Goal: Information Seeking & Learning: Learn about a topic

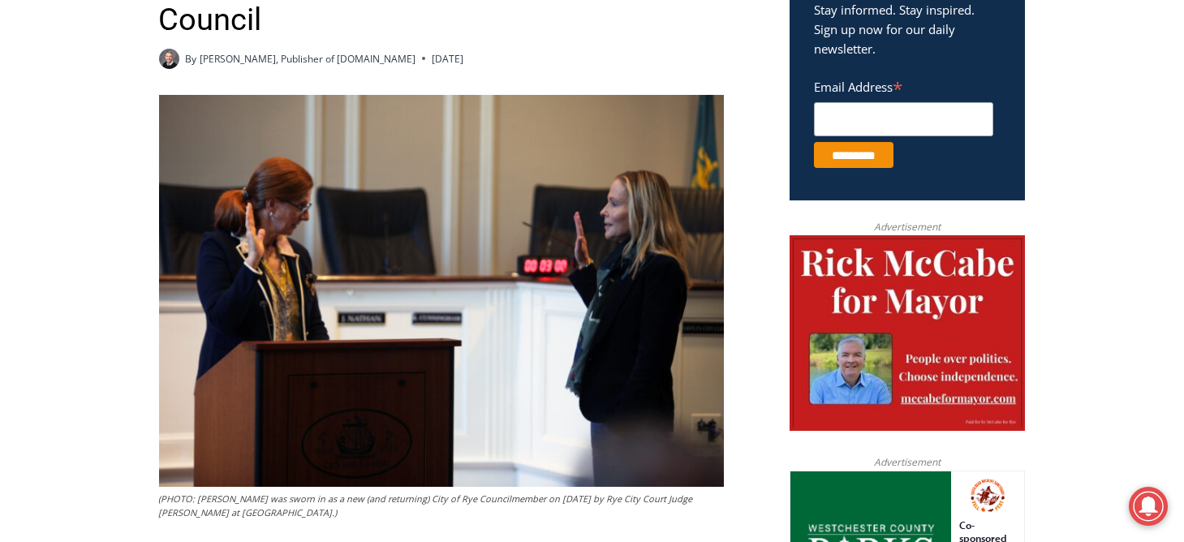
scroll to position [537, 0]
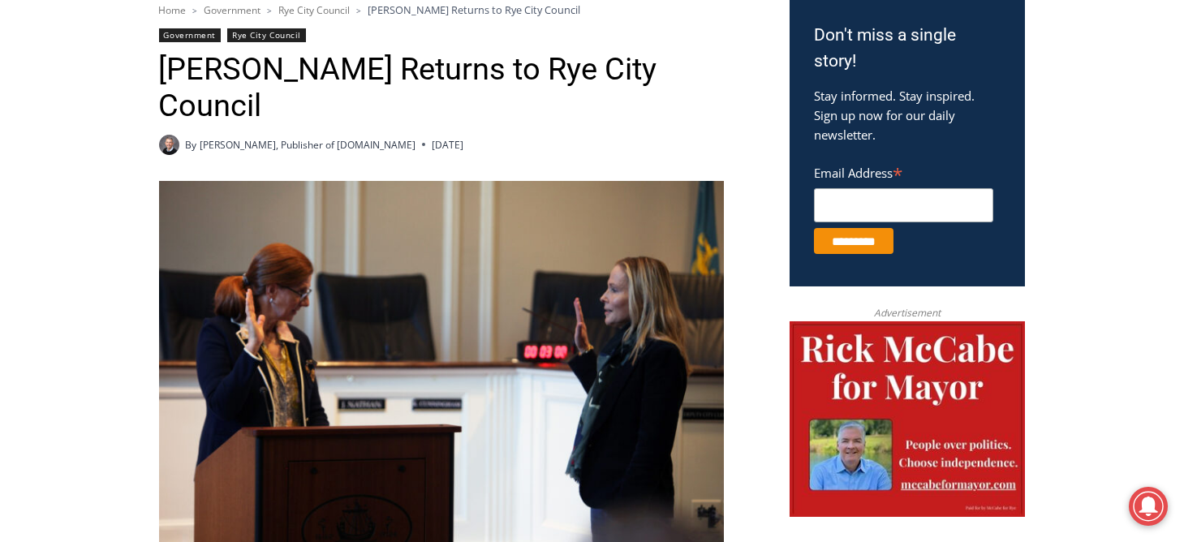
drag, startPoint x: 1093, startPoint y: 86, endPoint x: 1133, endPoint y: 157, distance: 81.4
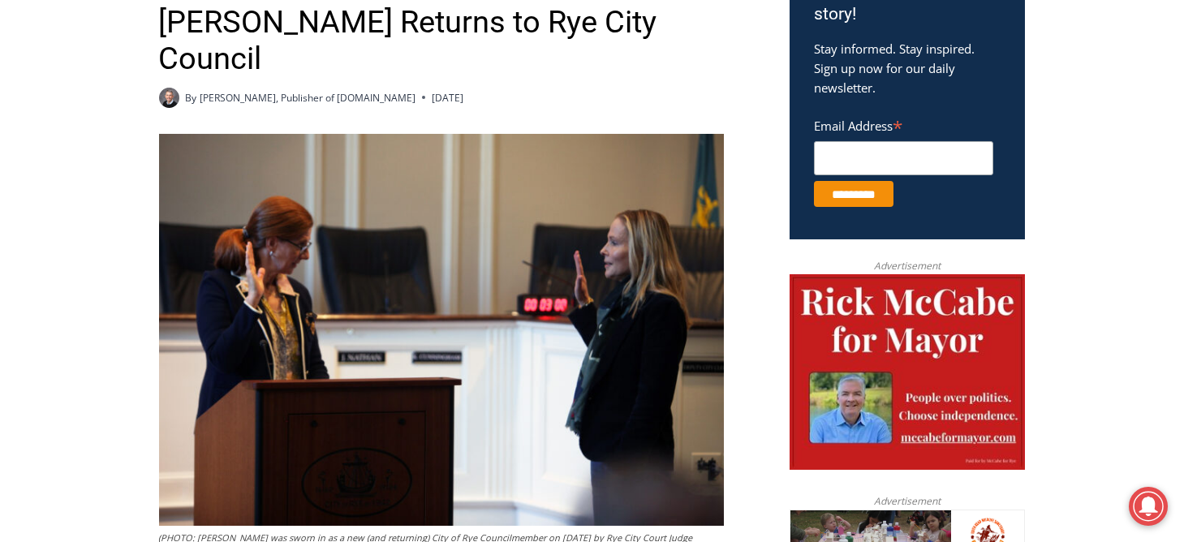
scroll to position [587, 0]
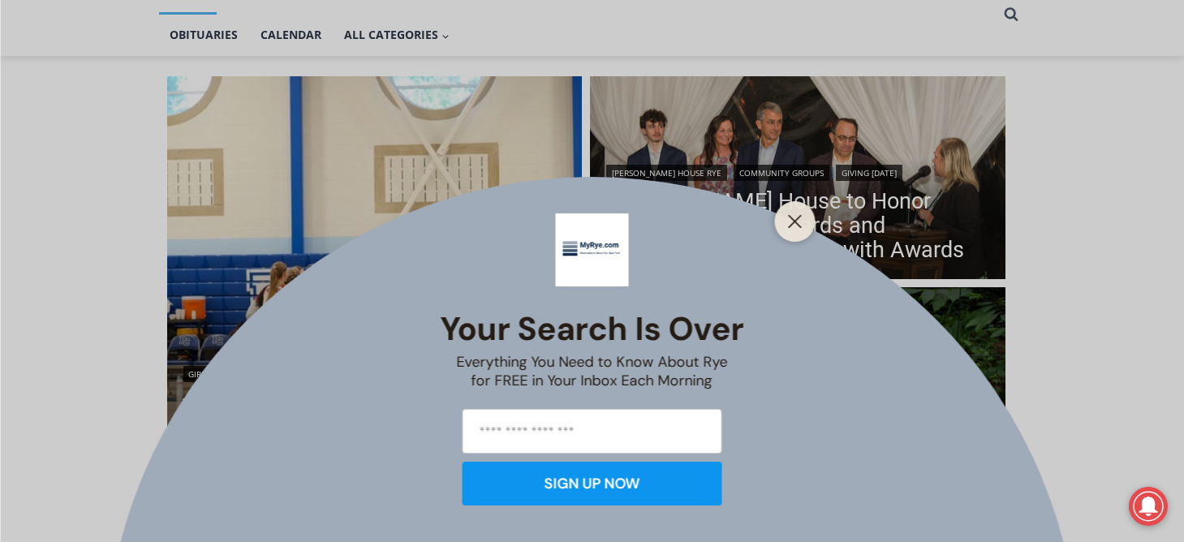
click at [791, 226] on line "Close" at bounding box center [794, 221] width 11 height 11
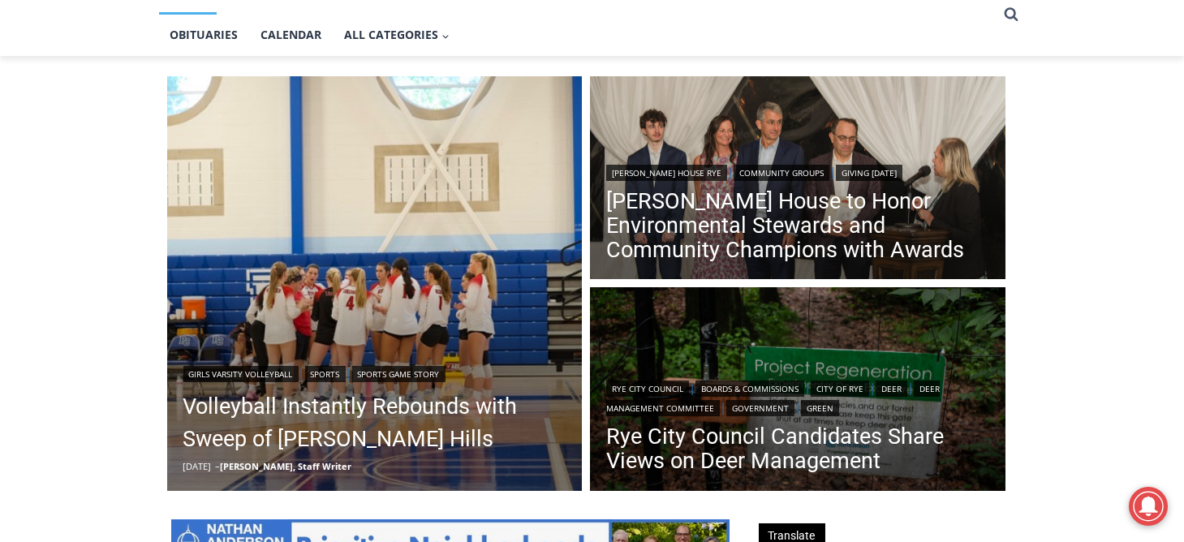
click at [791, 226] on link "[PERSON_NAME] House to Honor Environmental Stewards and Community Champions wit…" at bounding box center [797, 225] width 383 height 73
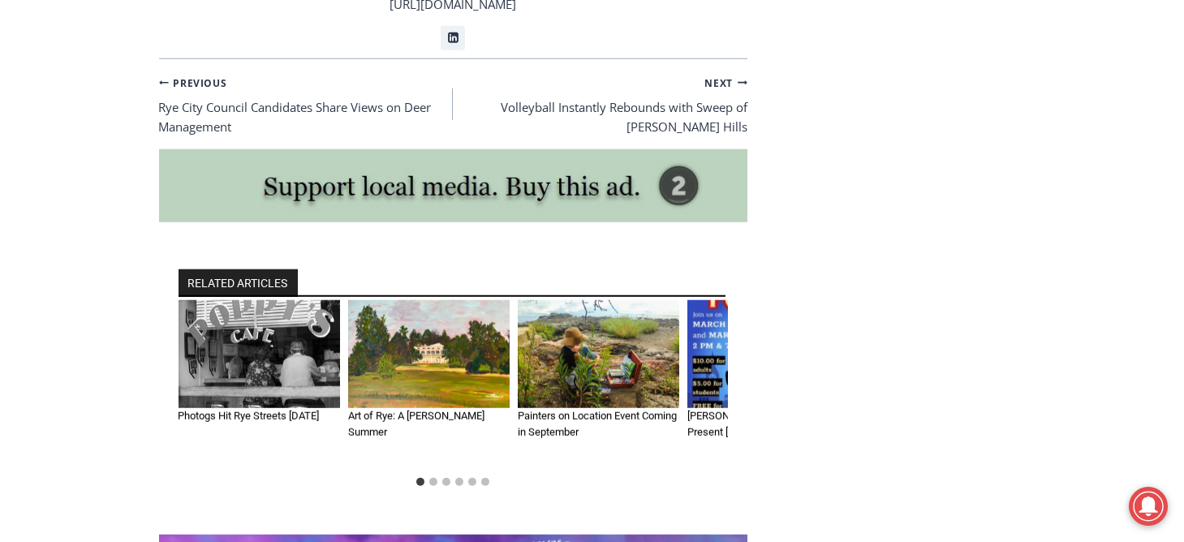
scroll to position [9627, 0]
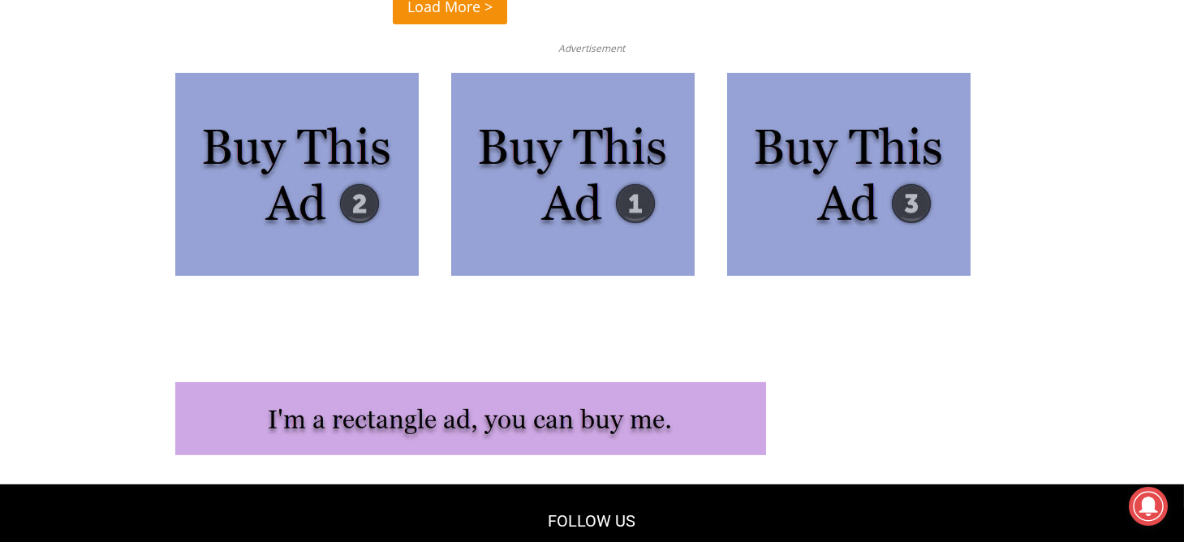
scroll to position [4261, 0]
